Goal: Task Accomplishment & Management: Complete application form

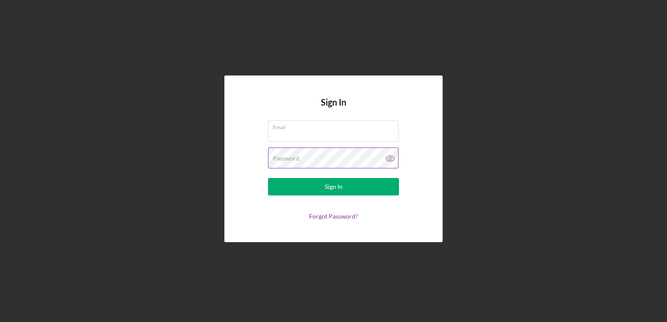
type input "[EMAIL_ADDRESS][DOMAIN_NAME]"
click at [389, 159] on icon at bounding box center [390, 158] width 22 height 22
click at [389, 159] on line at bounding box center [389, 158] width 7 height 7
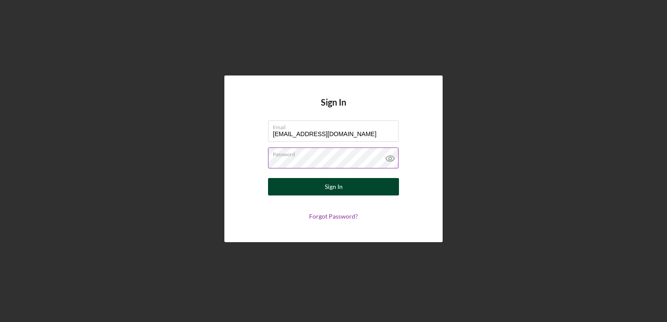
click at [345, 188] on button "Sign In" at bounding box center [333, 186] width 131 height 17
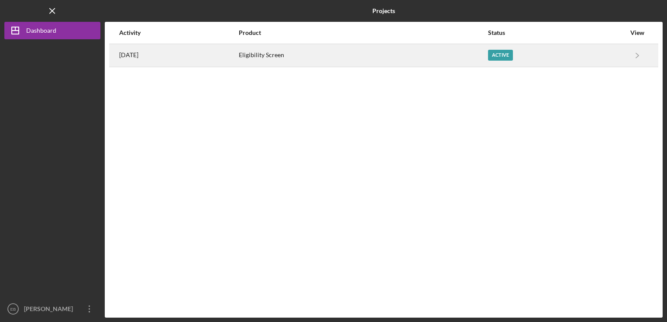
click at [511, 58] on div "Active" at bounding box center [500, 55] width 25 height 11
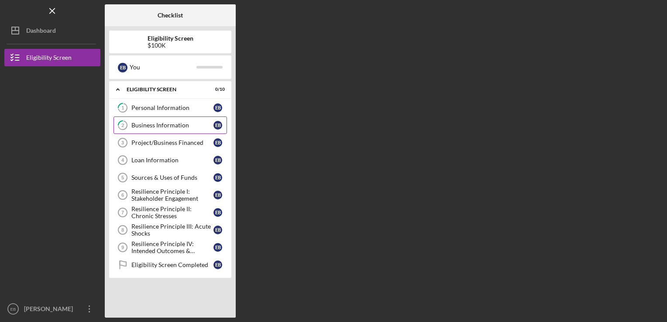
click at [191, 124] on div "Business Information" at bounding box center [172, 125] width 82 height 7
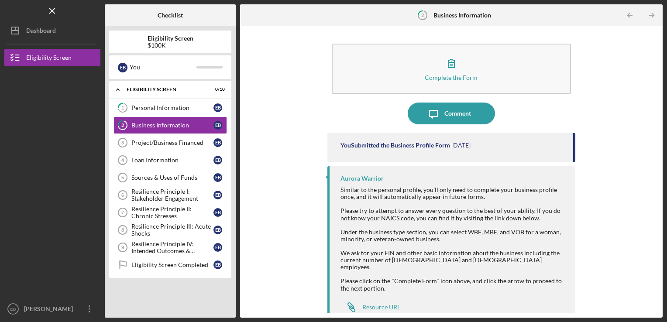
drag, startPoint x: 572, startPoint y: 146, endPoint x: 572, endPoint y: 171, distance: 24.4
click at [572, 171] on div "You Submitted the Business Profile Form [DATE] [PERSON_NAME] Similar to the per…" at bounding box center [451, 218] width 248 height 171
drag, startPoint x: 572, startPoint y: 171, endPoint x: 598, endPoint y: 188, distance: 31.6
click at [598, 188] on div "Complete the Form Form Icon/Message Comment You Submitted the Business Profile …" at bounding box center [451, 172] width 414 height 283
drag, startPoint x: 572, startPoint y: 156, endPoint x: 571, endPoint y: 168, distance: 12.3
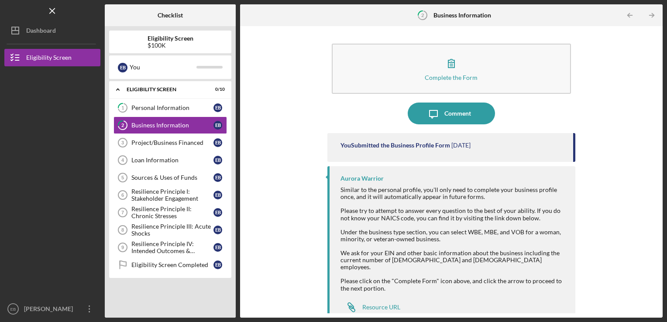
click at [571, 168] on div "You Submitted the Business Profile Form [DATE] [PERSON_NAME] Similar to the per…" at bounding box center [451, 218] width 248 height 171
drag, startPoint x: 571, startPoint y: 168, endPoint x: 595, endPoint y: 189, distance: 31.6
click at [595, 189] on div "Complete the Form Form Icon/Message Comment You Submitted the Business Profile …" at bounding box center [451, 172] width 414 height 283
click at [389, 304] on div "Resource URL" at bounding box center [381, 307] width 38 height 7
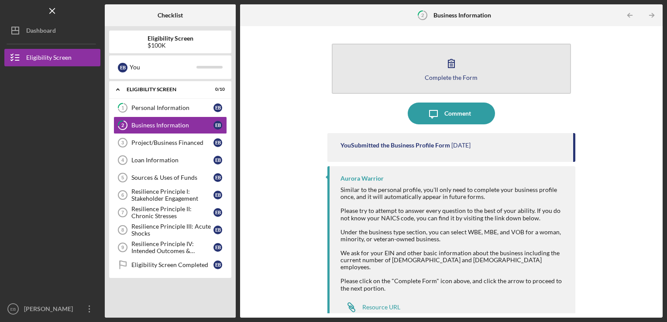
click at [508, 67] on button "Complete the Form Form" at bounding box center [452, 69] width 240 height 50
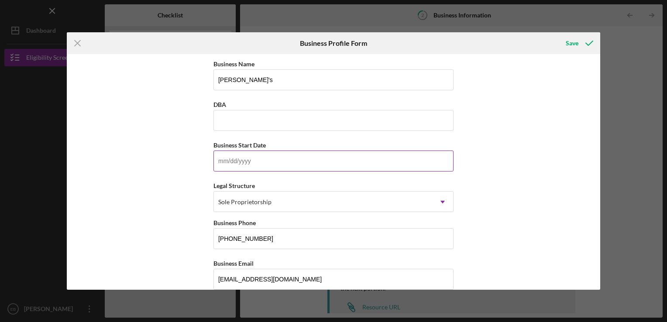
click at [220, 159] on input "Business Start Date" at bounding box center [333, 161] width 240 height 21
click at [77, 43] on line at bounding box center [78, 43] width 6 height 6
